Goal: Transaction & Acquisition: Purchase product/service

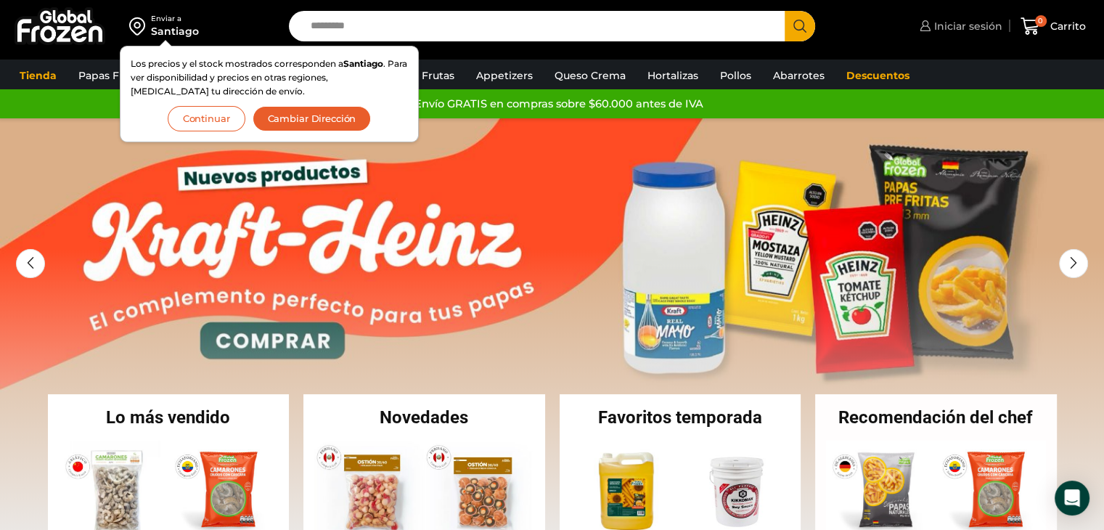
click at [978, 27] on span "Iniciar sesión" at bounding box center [966, 26] width 72 height 15
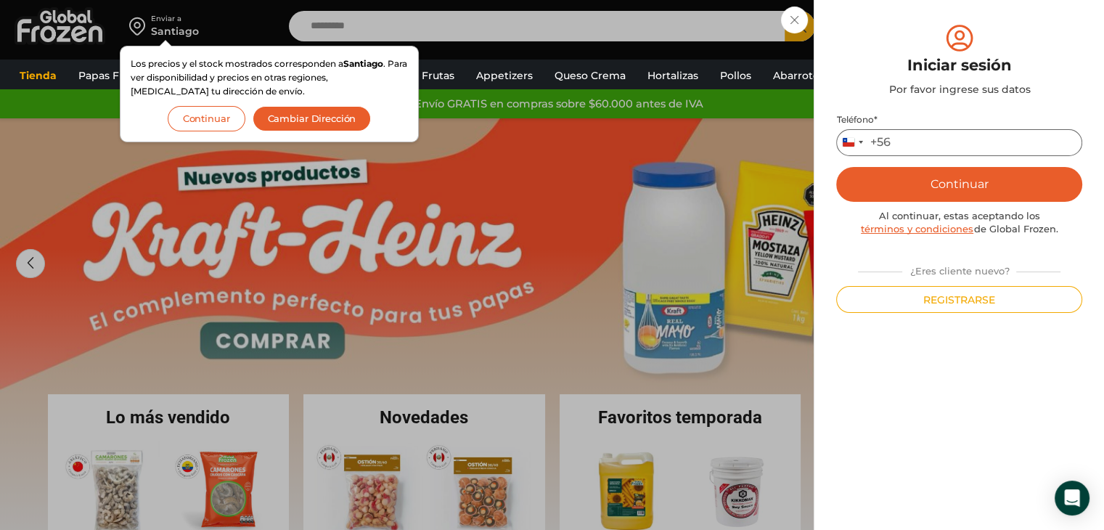
click at [899, 141] on input "Teléfono *" at bounding box center [959, 142] width 246 height 27
type input "*********"
click at [937, 185] on button "Continuar" at bounding box center [959, 184] width 246 height 35
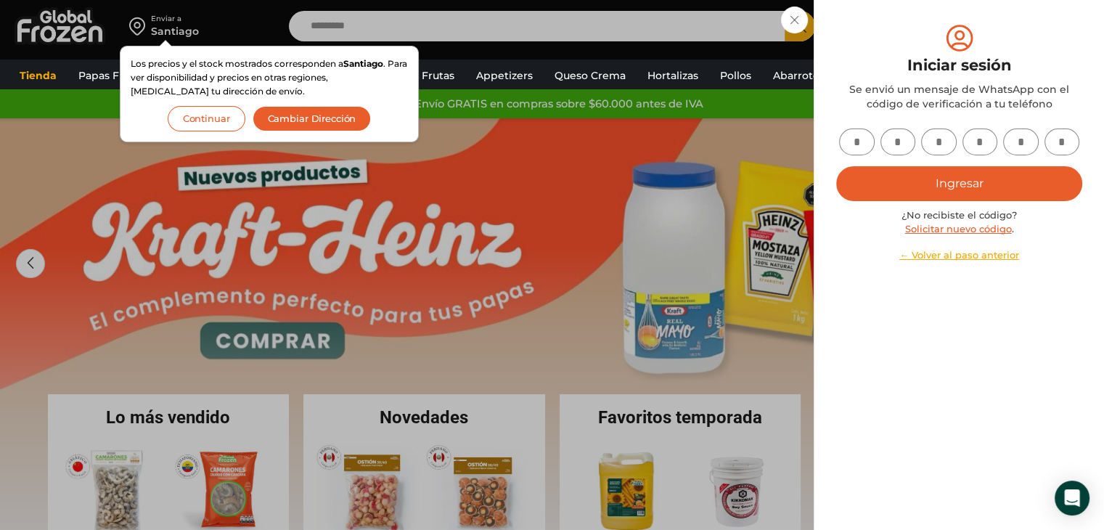
click at [861, 149] on input "text" at bounding box center [857, 141] width 36 height 27
type input "*"
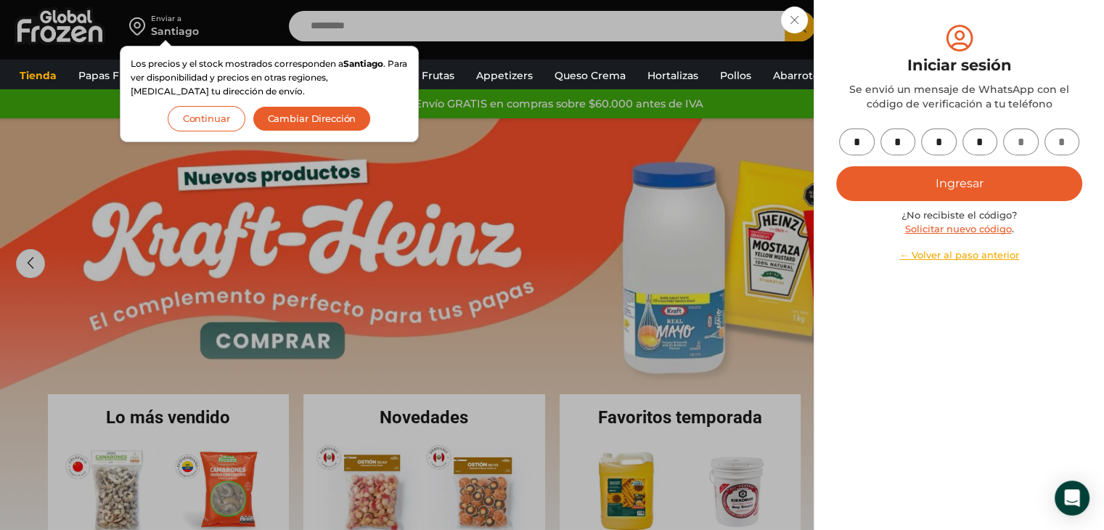
type input "*"
click at [888, 176] on button "Ingresar" at bounding box center [959, 183] width 246 height 35
click at [1019, 182] on button "Ingresar" at bounding box center [959, 183] width 246 height 35
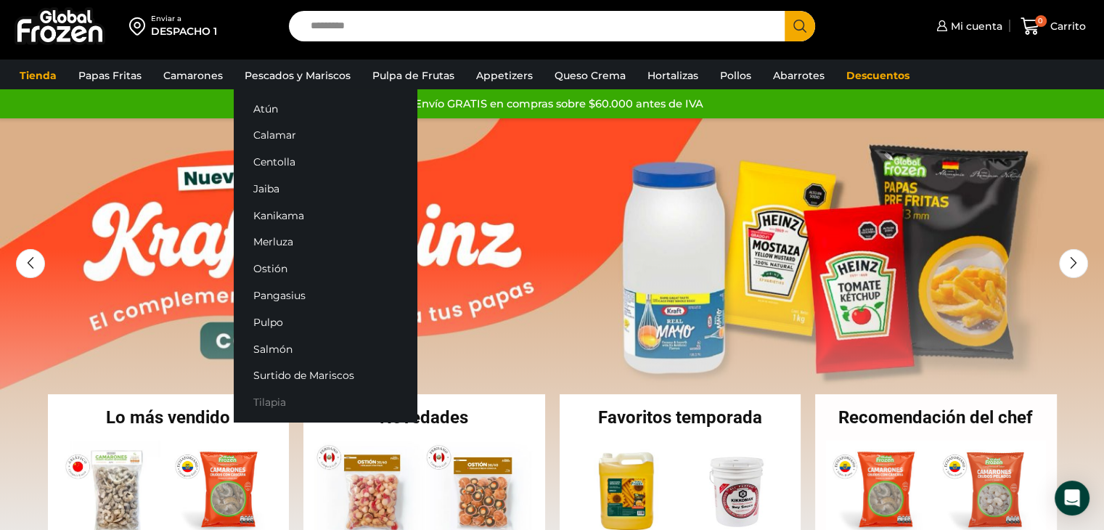
click at [258, 410] on link "Tilapia" at bounding box center [325, 402] width 183 height 27
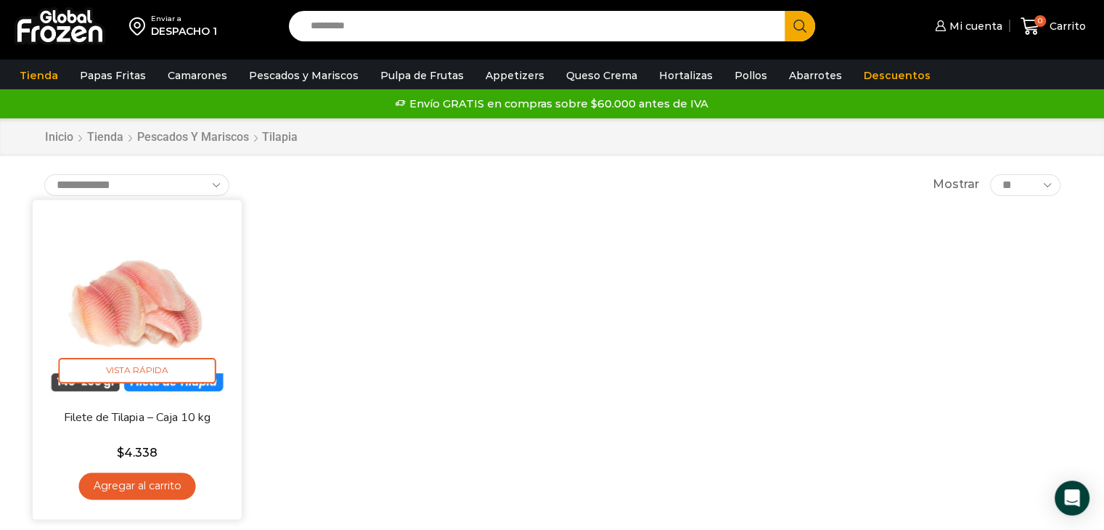
click at [183, 302] on img at bounding box center [137, 303] width 187 height 187
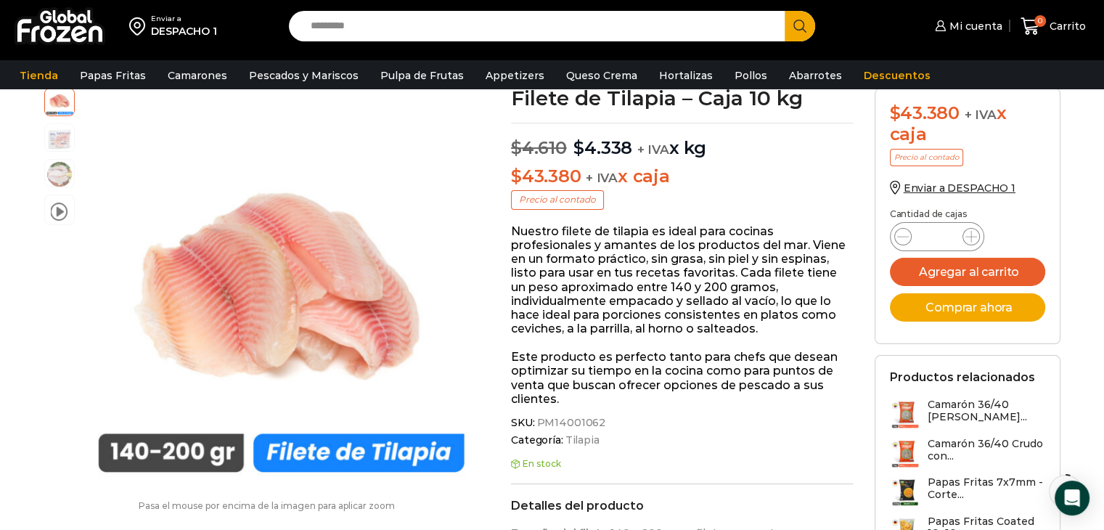
scroll to position [145, 0]
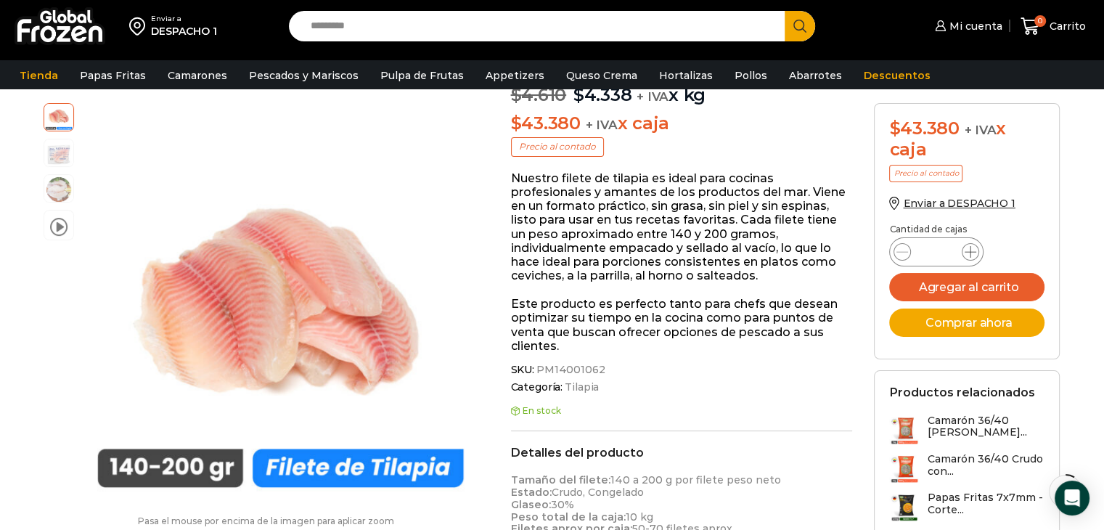
click at [977, 249] on span at bounding box center [969, 251] width 17 height 17
type input "*"
click at [955, 286] on button "Agregar al carrito" at bounding box center [966, 287] width 155 height 28
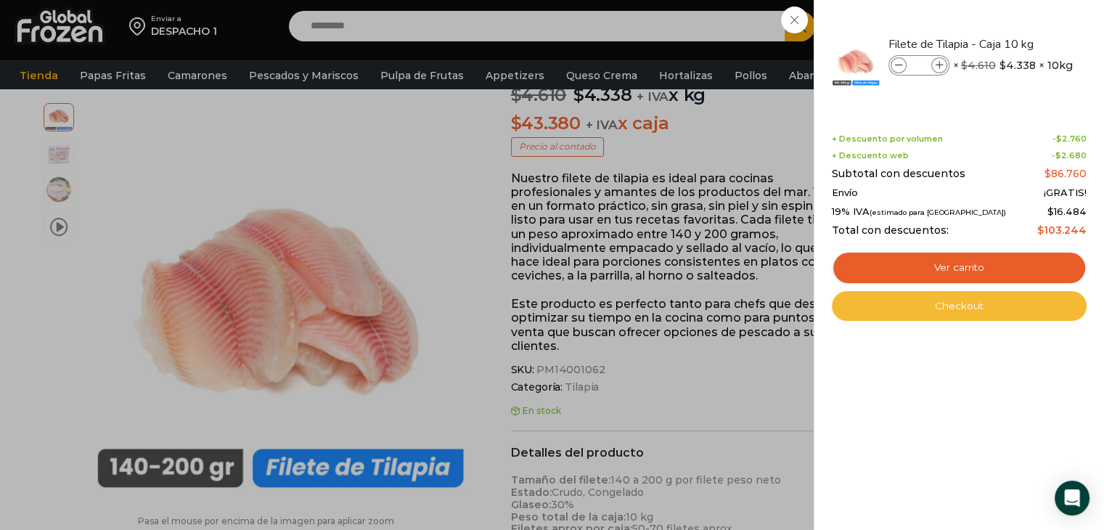
click at [984, 300] on link "Checkout" at bounding box center [958, 306] width 255 height 30
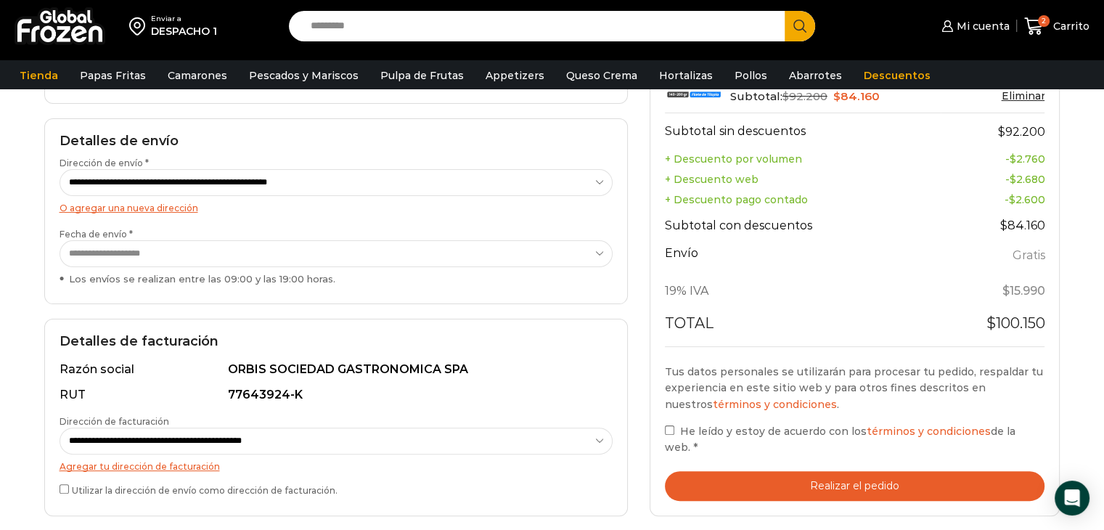
scroll to position [290, 0]
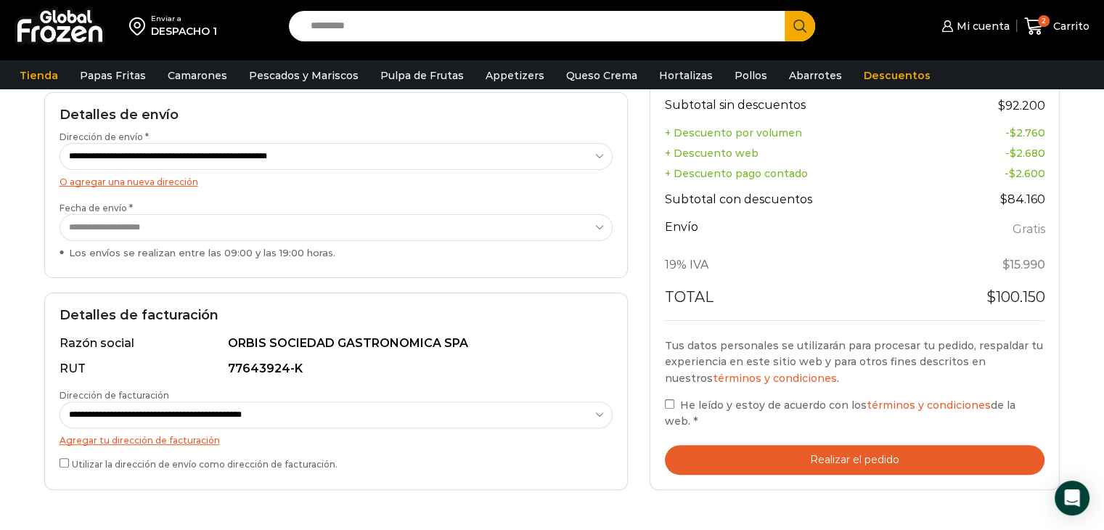
click at [821, 459] on button "Realizar el pedido" at bounding box center [855, 460] width 380 height 30
